Goal: Task Accomplishment & Management: Manage account settings

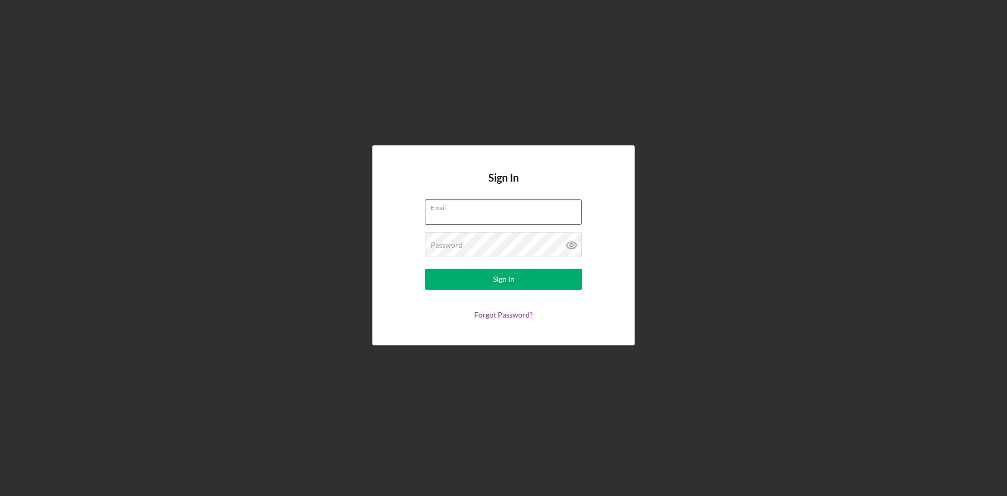
click at [463, 213] on input "Email" at bounding box center [503, 211] width 157 height 25
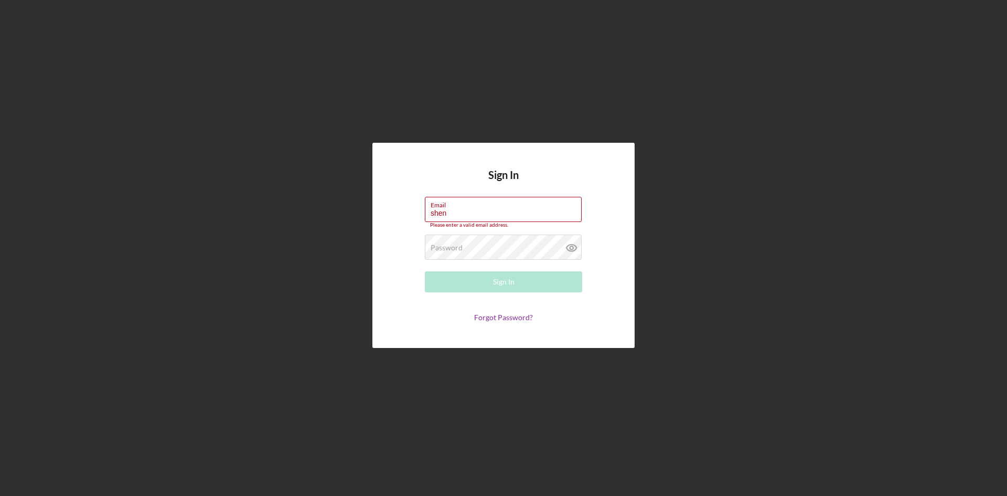
drag, startPoint x: 506, startPoint y: 209, endPoint x: 355, endPoint y: 216, distance: 151.3
click at [355, 216] on div "Sign In Email [PERSON_NAME] Please enter a valid email address. Password Requir…" at bounding box center [503, 245] width 997 height 491
type input "[EMAIL_ADDRESS][DOMAIN_NAME]"
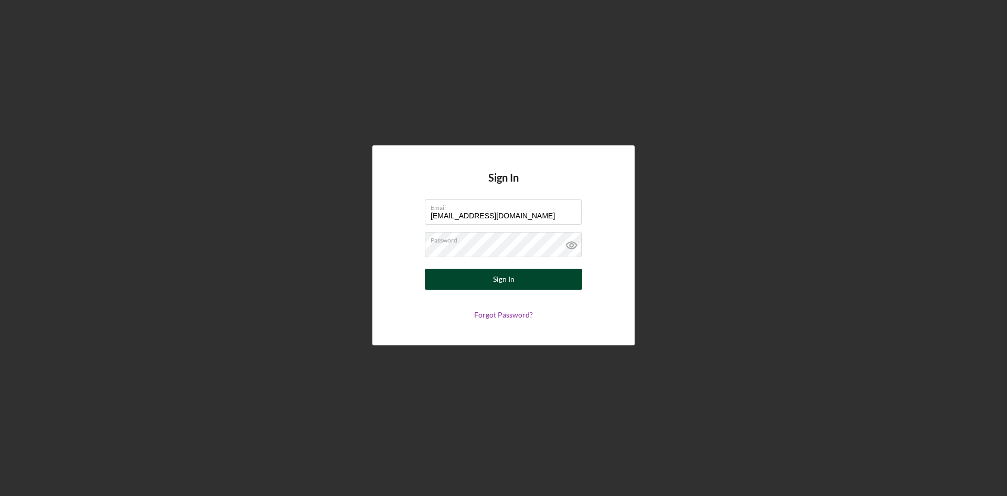
click at [515, 284] on button "Sign In" at bounding box center [503, 279] width 157 height 21
